Goal: Task Accomplishment & Management: Use online tool/utility

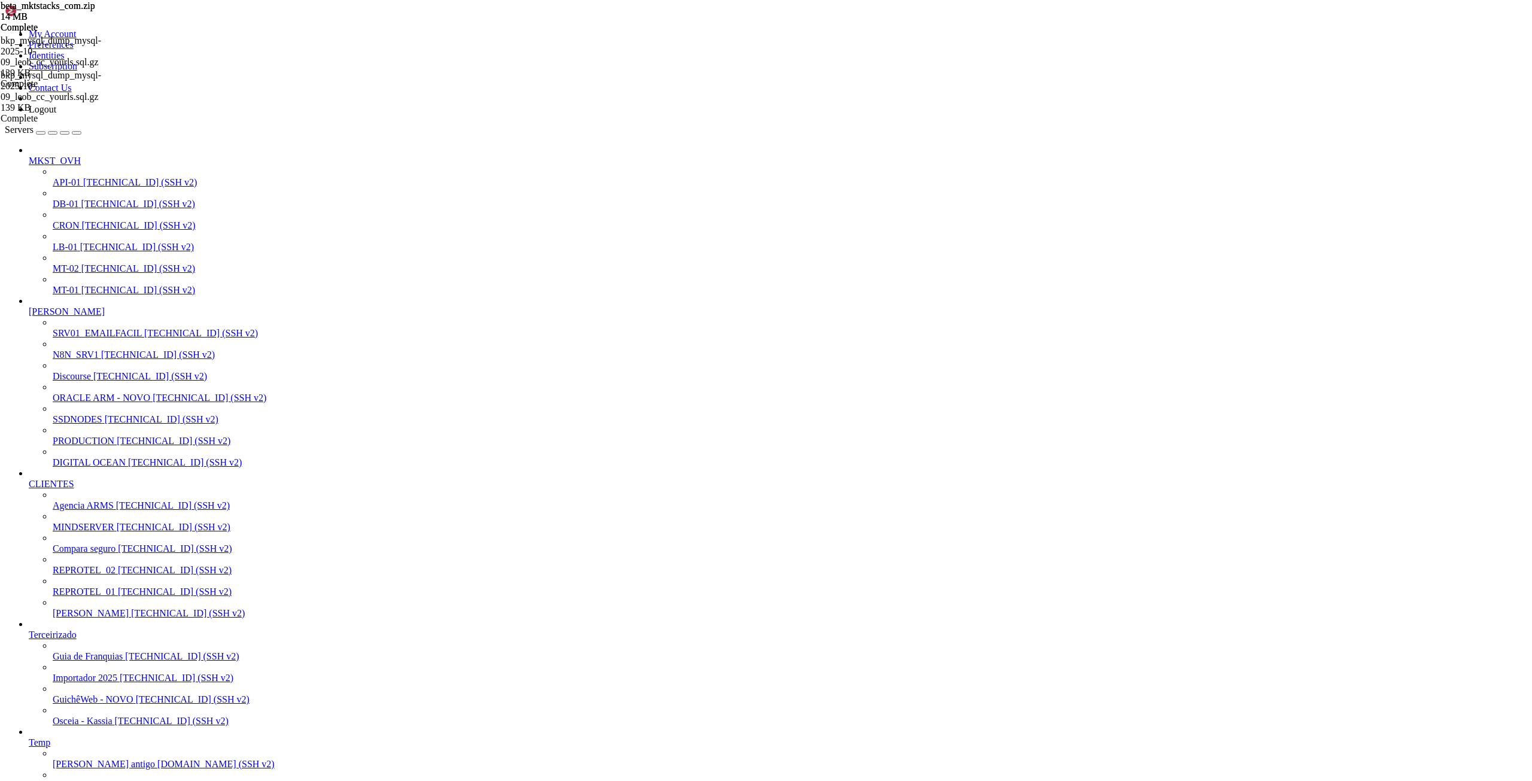
scroll to position [11, 2]
drag, startPoint x: 75, startPoint y: 2286, endPoint x: 314, endPoint y: 2286, distance: 239.3
copy x-row "[URL][DOMAIN_NAME]"
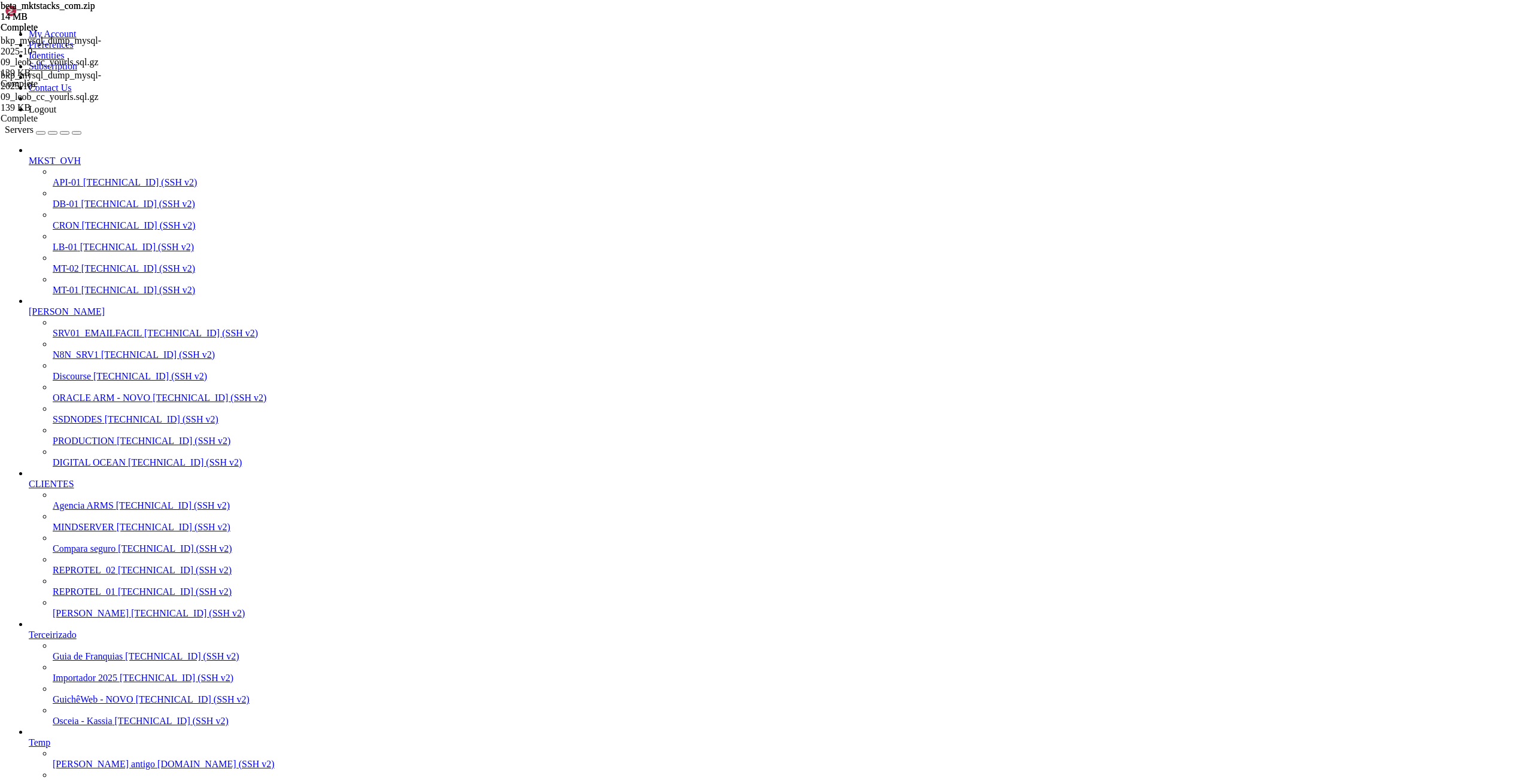
click at [153, 392] on span "[TECHNICAL_ID] (SSH v2)" at bounding box center [210, 397] width 114 height 10
click at [81, 392] on span "ORACLE ARM - NOVO" at bounding box center [102, 397] width 98 height 10
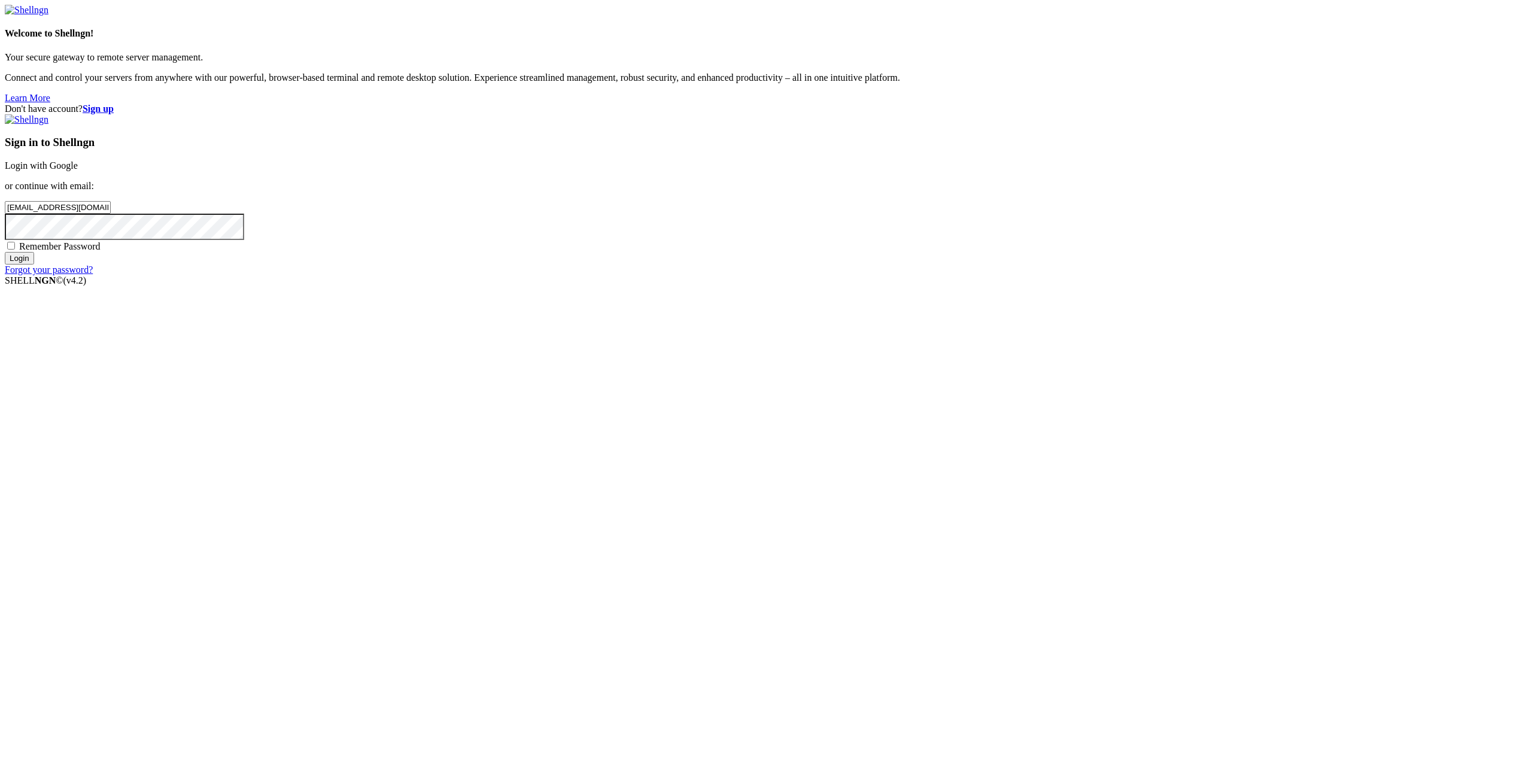
click at [34, 264] on input "Login" at bounding box center [19, 258] width 29 height 13
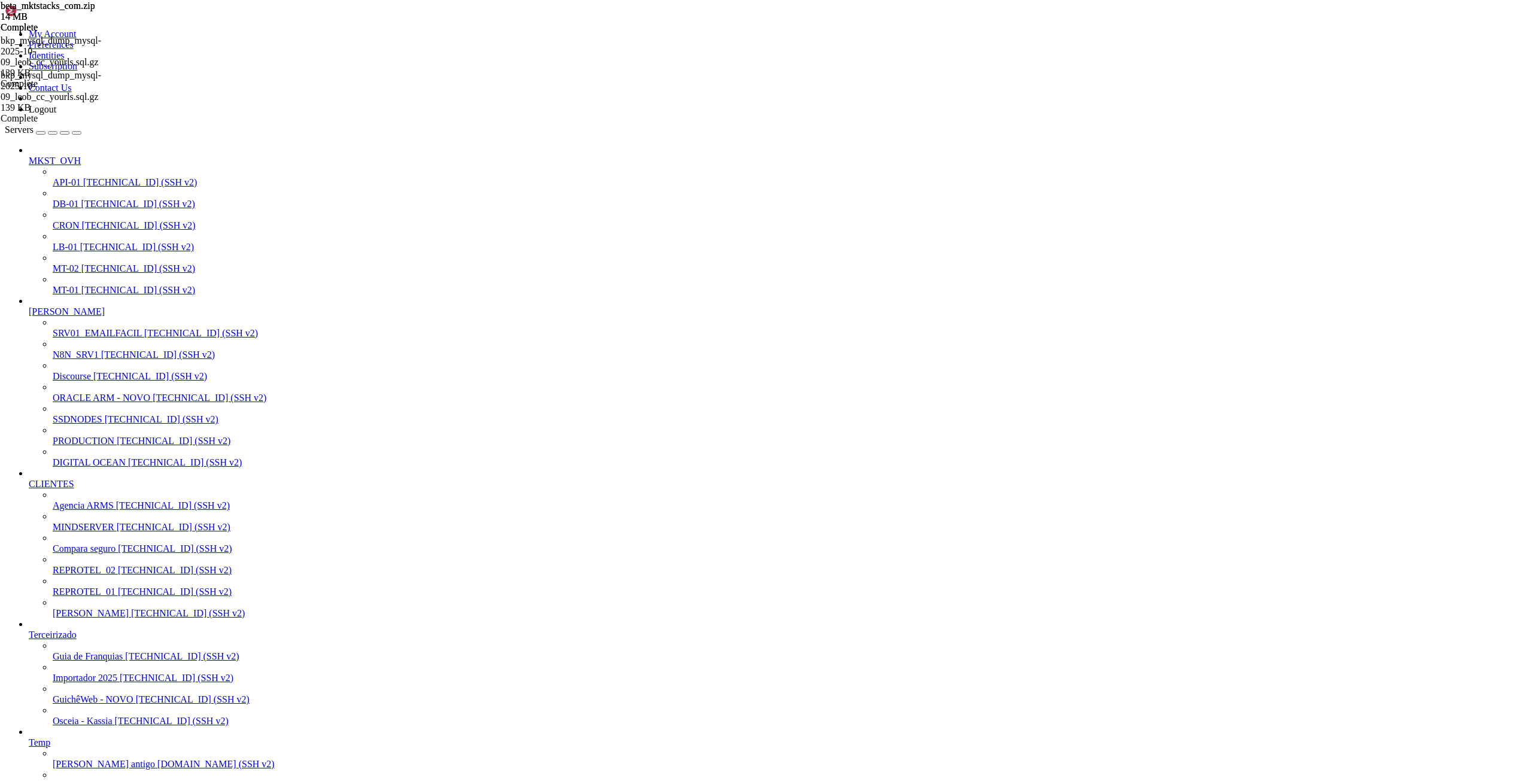
scroll to position [3377, 0]
